Goal: Navigation & Orientation: Find specific page/section

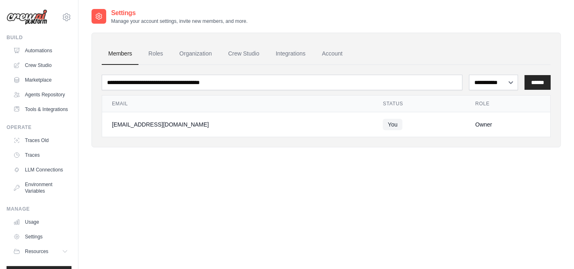
click at [29, 18] on img at bounding box center [27, 17] width 41 height 16
click at [39, 50] on link "Automations" at bounding box center [42, 50] width 62 height 13
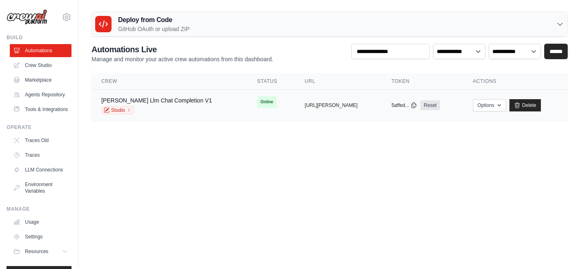
click at [319, 110] on td "copied [URL][PERSON_NAME]" at bounding box center [338, 105] width 87 height 31
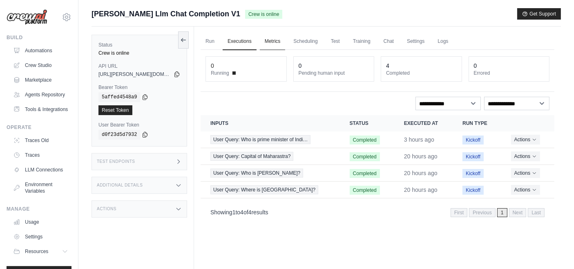
click at [269, 43] on link "Metrics" at bounding box center [273, 41] width 26 height 17
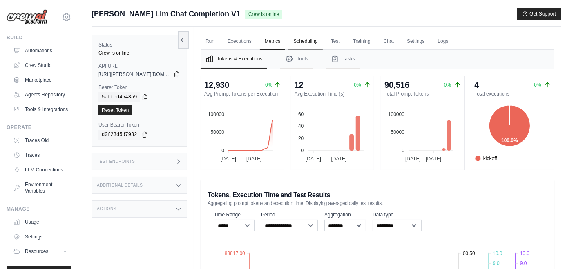
click at [304, 47] on link "Scheduling" at bounding box center [306, 41] width 34 height 17
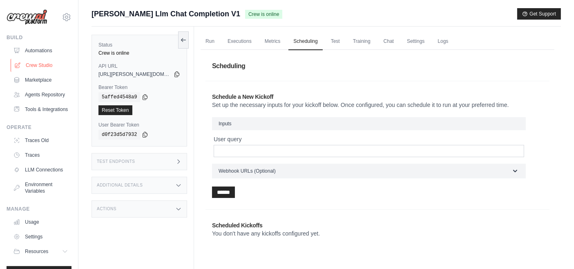
click at [41, 66] on link "Crew Studio" at bounding box center [42, 65] width 62 height 13
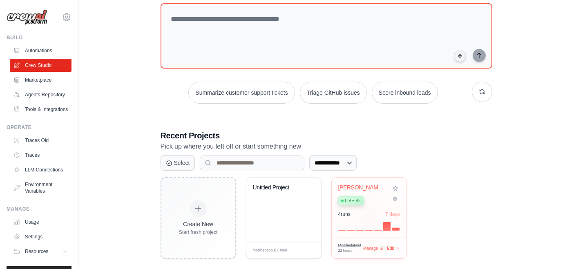
scroll to position [59, 0]
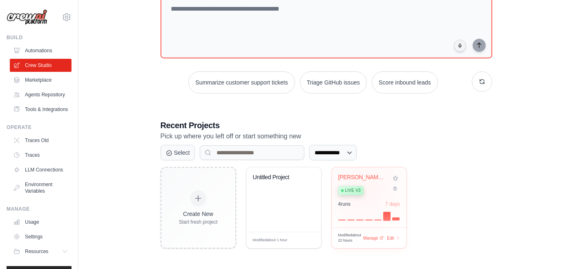
click at [364, 187] on div "Live v3" at bounding box center [362, 190] width 49 height 11
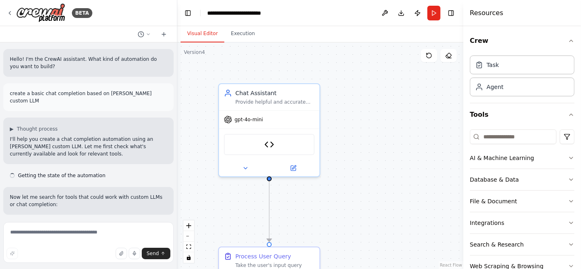
scroll to position [2660, 0]
